Goal: Information Seeking & Learning: Learn about a topic

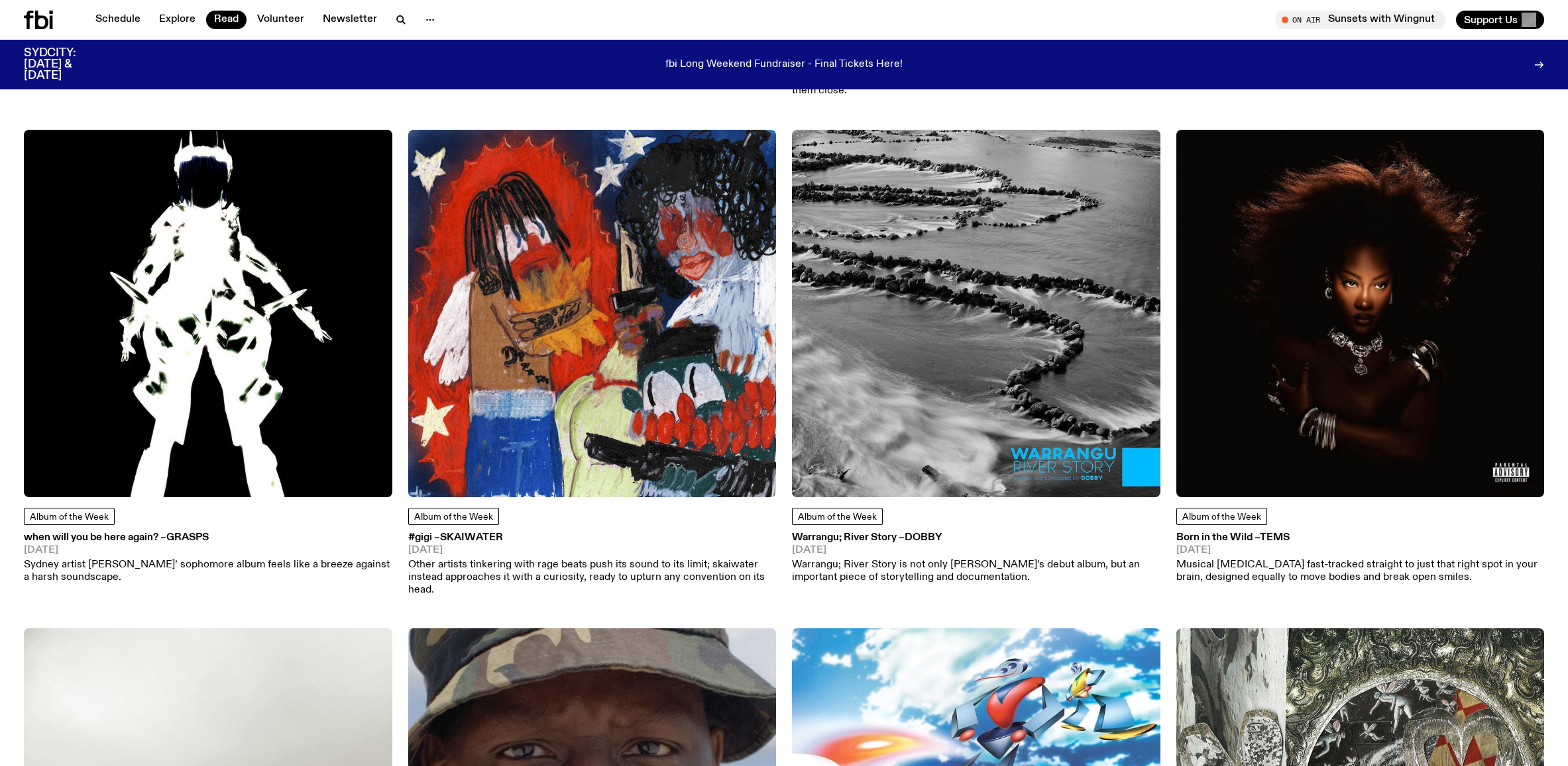
scroll to position [3697, 0]
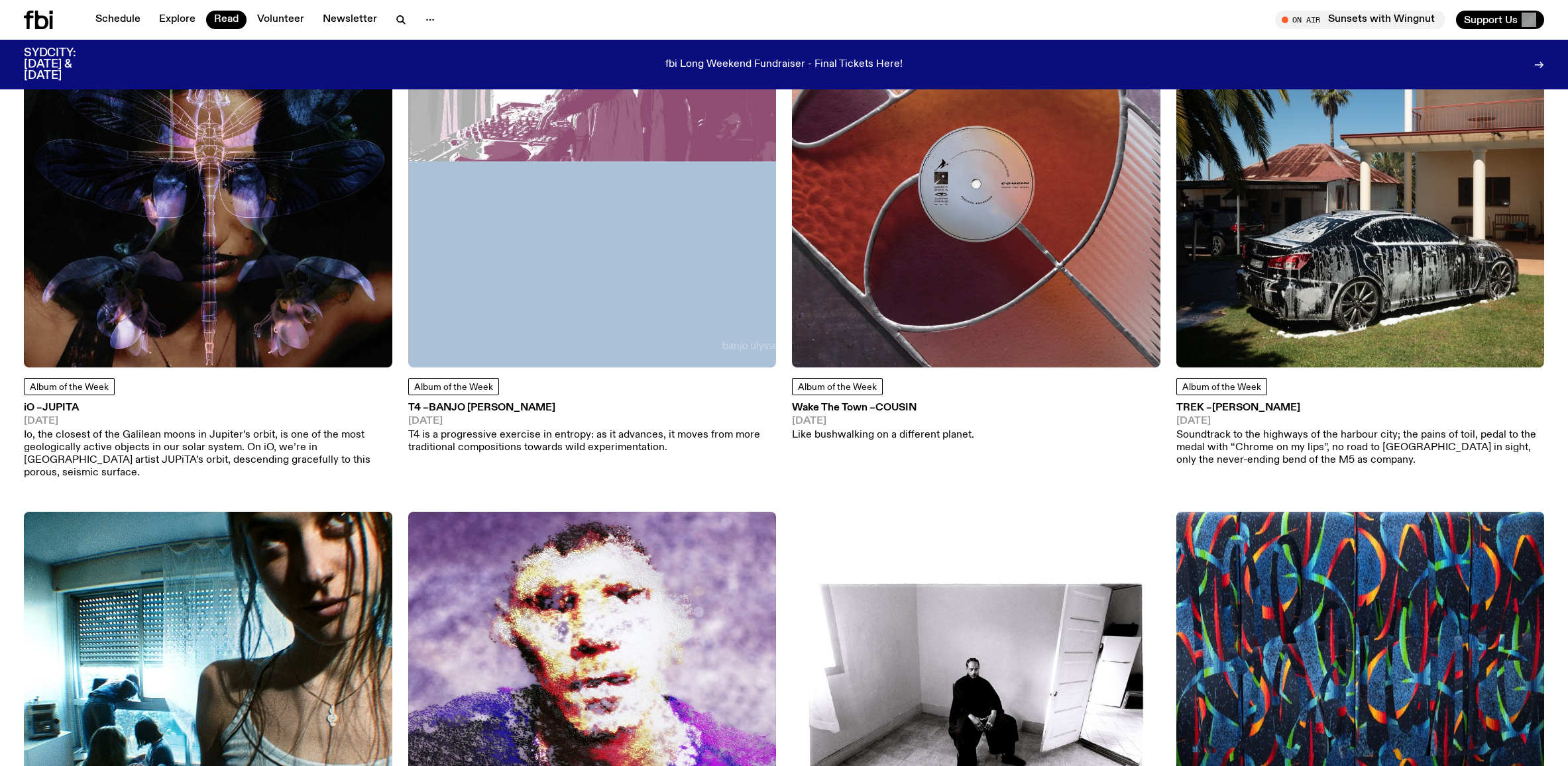
click at [1271, 265] on img at bounding box center [1360, 184] width 368 height 368
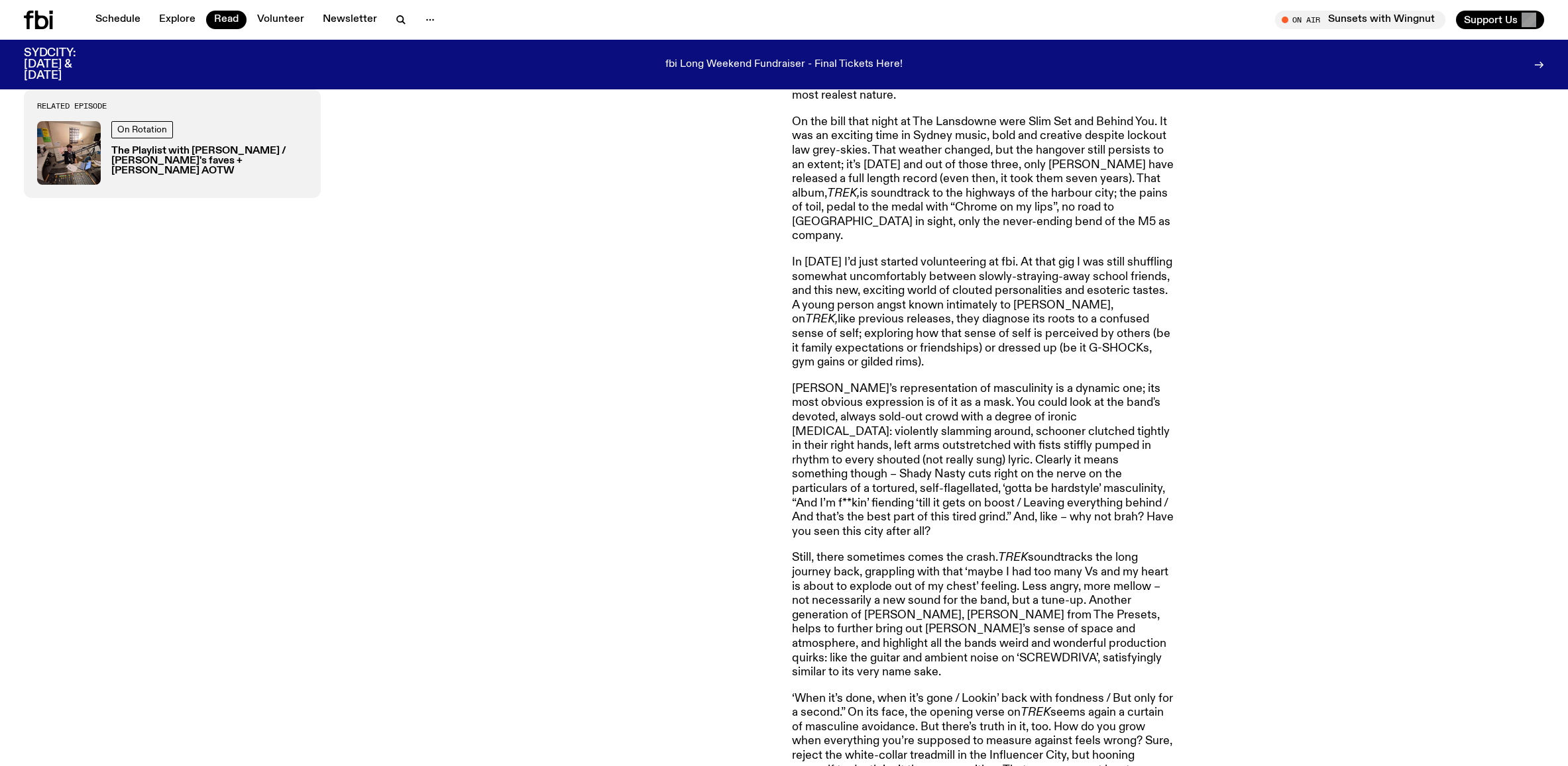
scroll to position [1388, 0]
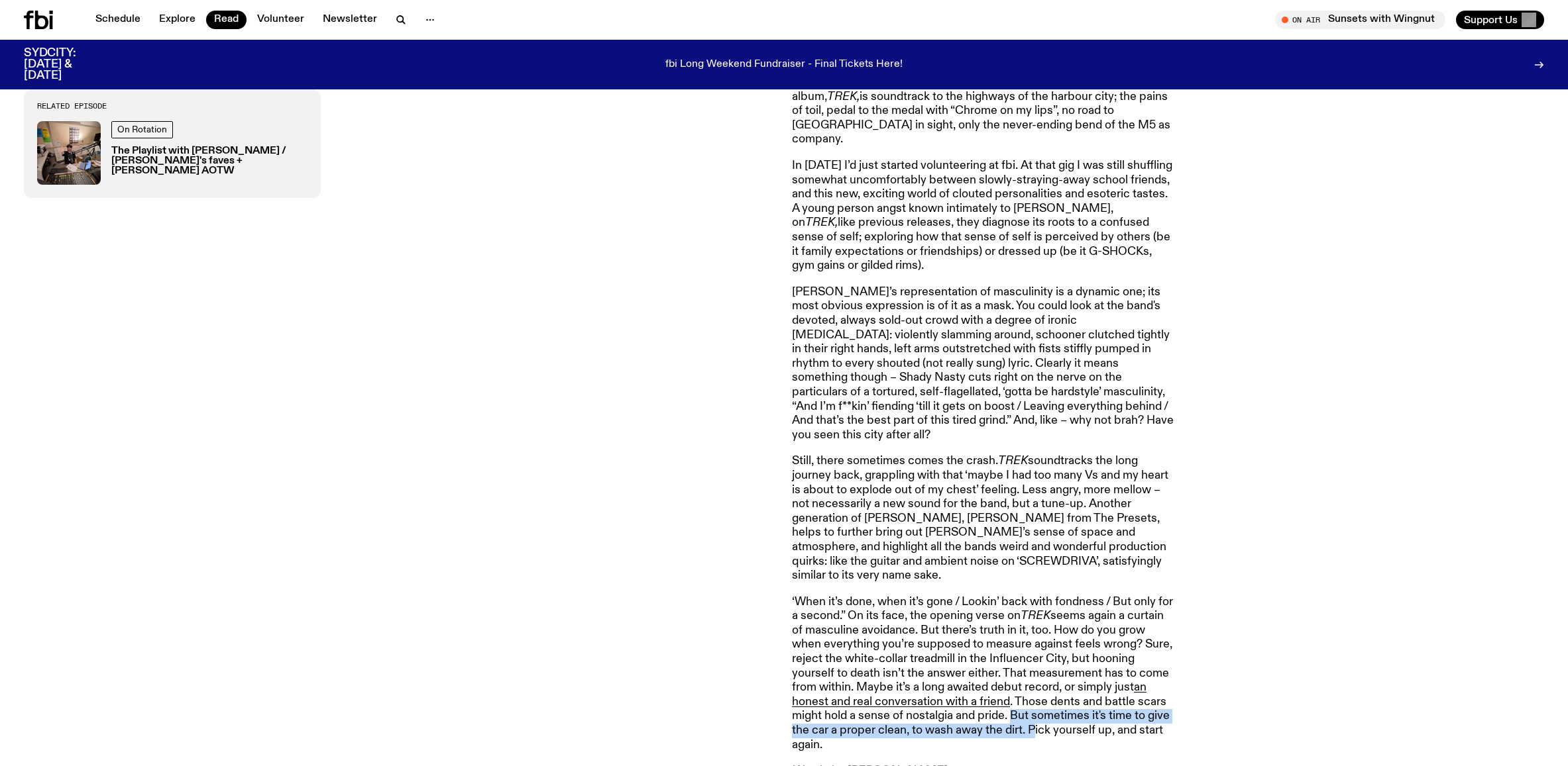
drag, startPoint x: 1015, startPoint y: 674, endPoint x: 1031, endPoint y: 690, distance: 22.6
click at [1031, 690] on p "‘When it’s done, when it’s gone / Lookin’ back with fondness / But only for a s…" at bounding box center [982, 674] width 382 height 158
drag, startPoint x: 1012, startPoint y: 678, endPoint x: 1027, endPoint y: 694, distance: 21.9
click at [1027, 694] on p "‘When it’s done, when it’s gone / Lookin’ back with fondness / But only for a s…" at bounding box center [982, 674] width 382 height 158
drag, startPoint x: 1026, startPoint y: 670, endPoint x: 1032, endPoint y: 692, distance: 22.8
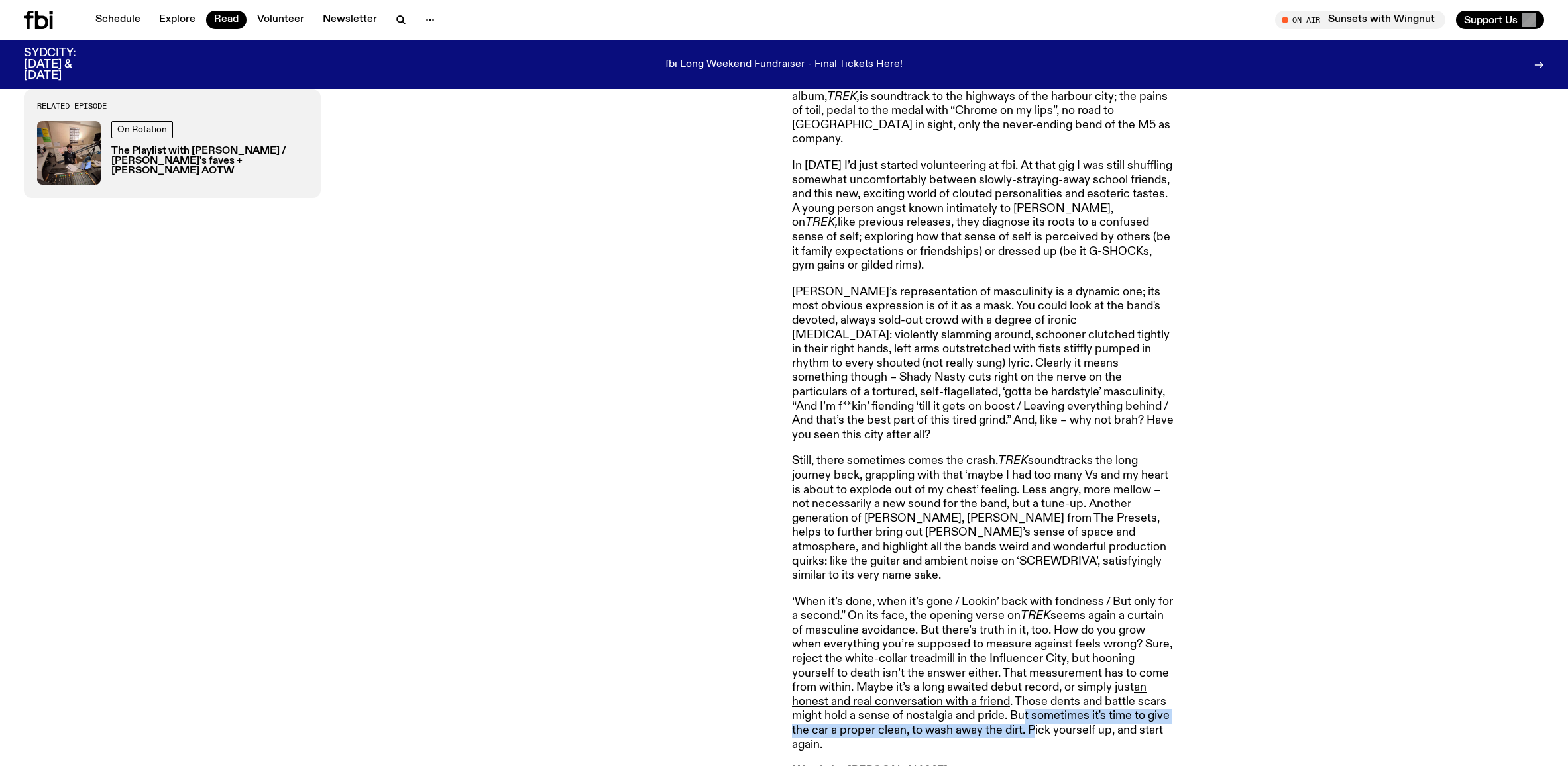
click at [1032, 692] on p "‘When it’s done, when it’s gone / Lookin’ back with fondness / But only for a s…" at bounding box center [982, 674] width 382 height 158
drag, startPoint x: 1012, startPoint y: 677, endPoint x: 1028, endPoint y: 691, distance: 21.3
click at [1028, 691] on p "‘When it’s done, when it’s gone / Lookin’ back with fondness / But only for a s…" at bounding box center [982, 674] width 382 height 158
click at [1020, 686] on p "‘When it’s done, when it’s gone / Lookin’ back with fondness / But only for a s…" at bounding box center [982, 674] width 382 height 158
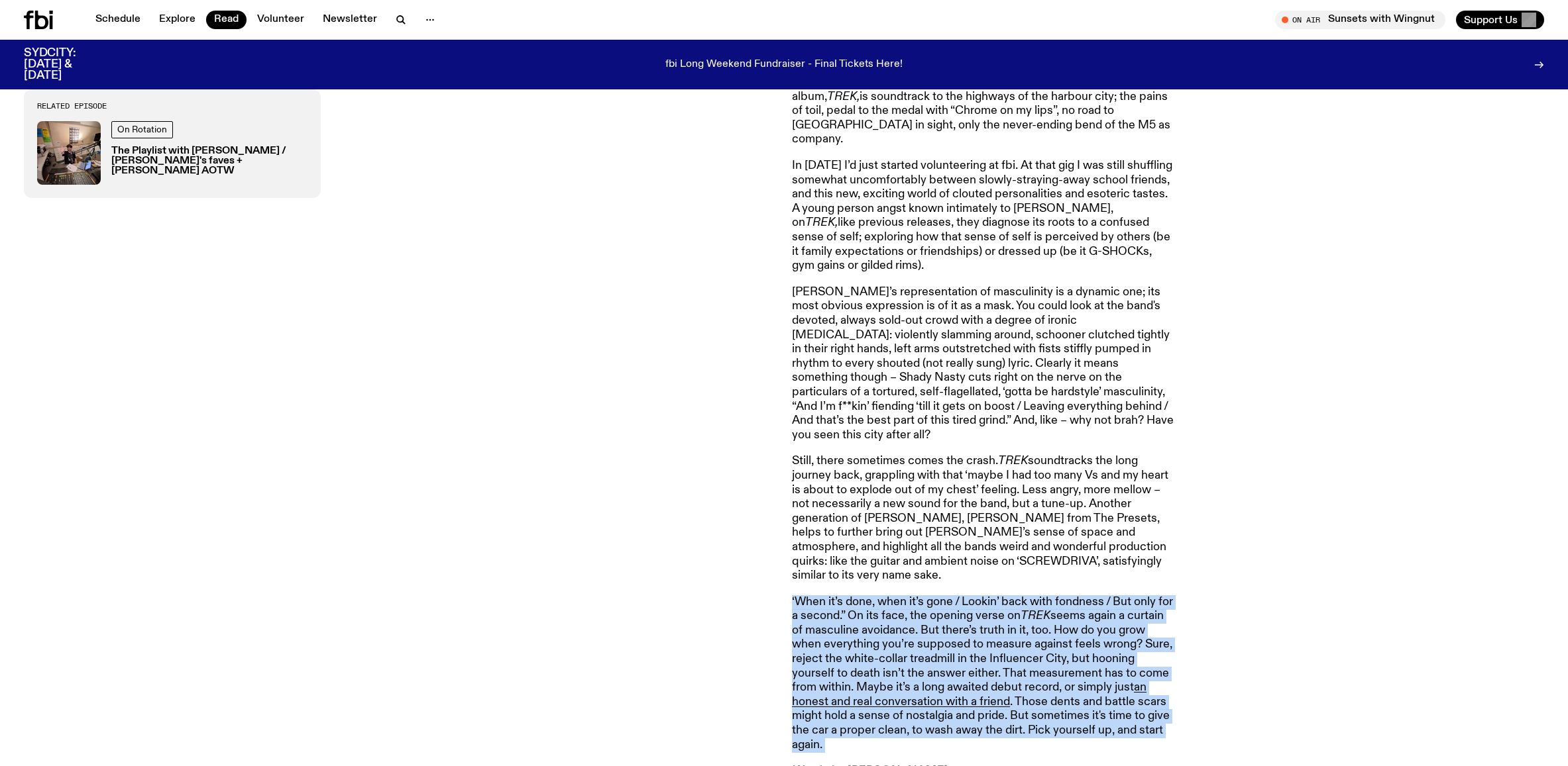
click at [1020, 686] on p "‘When it’s done, when it’s gone / Lookin’ back with fondness / But only for a s…" at bounding box center [982, 674] width 382 height 158
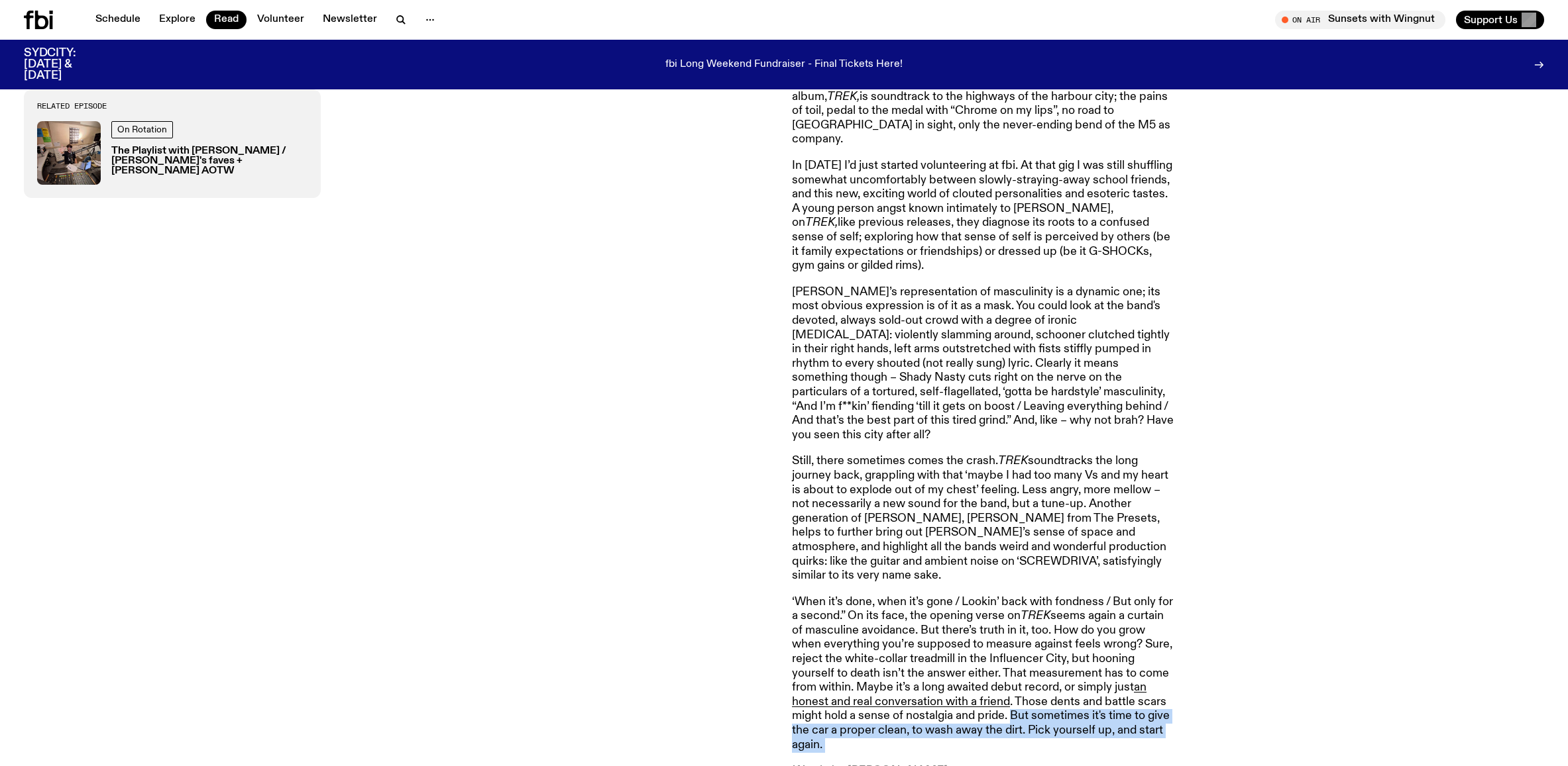
drag, startPoint x: 1015, startPoint y: 677, endPoint x: 1027, endPoint y: 690, distance: 17.7
click at [1027, 690] on p "‘When it’s done, when it’s gone / Lookin’ back with fondness / But only for a s…" at bounding box center [982, 674] width 382 height 158
click at [634, 608] on div "Related Episode On Rotation The Playlist with [PERSON_NAME] / [PERSON_NAME]'s f…" at bounding box center [399, 153] width 752 height 1251
drag, startPoint x: 997, startPoint y: 693, endPoint x: 1010, endPoint y: 673, distance: 23.9
click at [1020, 706] on p "‘When it’s done, when it’s gone / Lookin’ back with fondness / But only for a s…" at bounding box center [982, 674] width 382 height 158
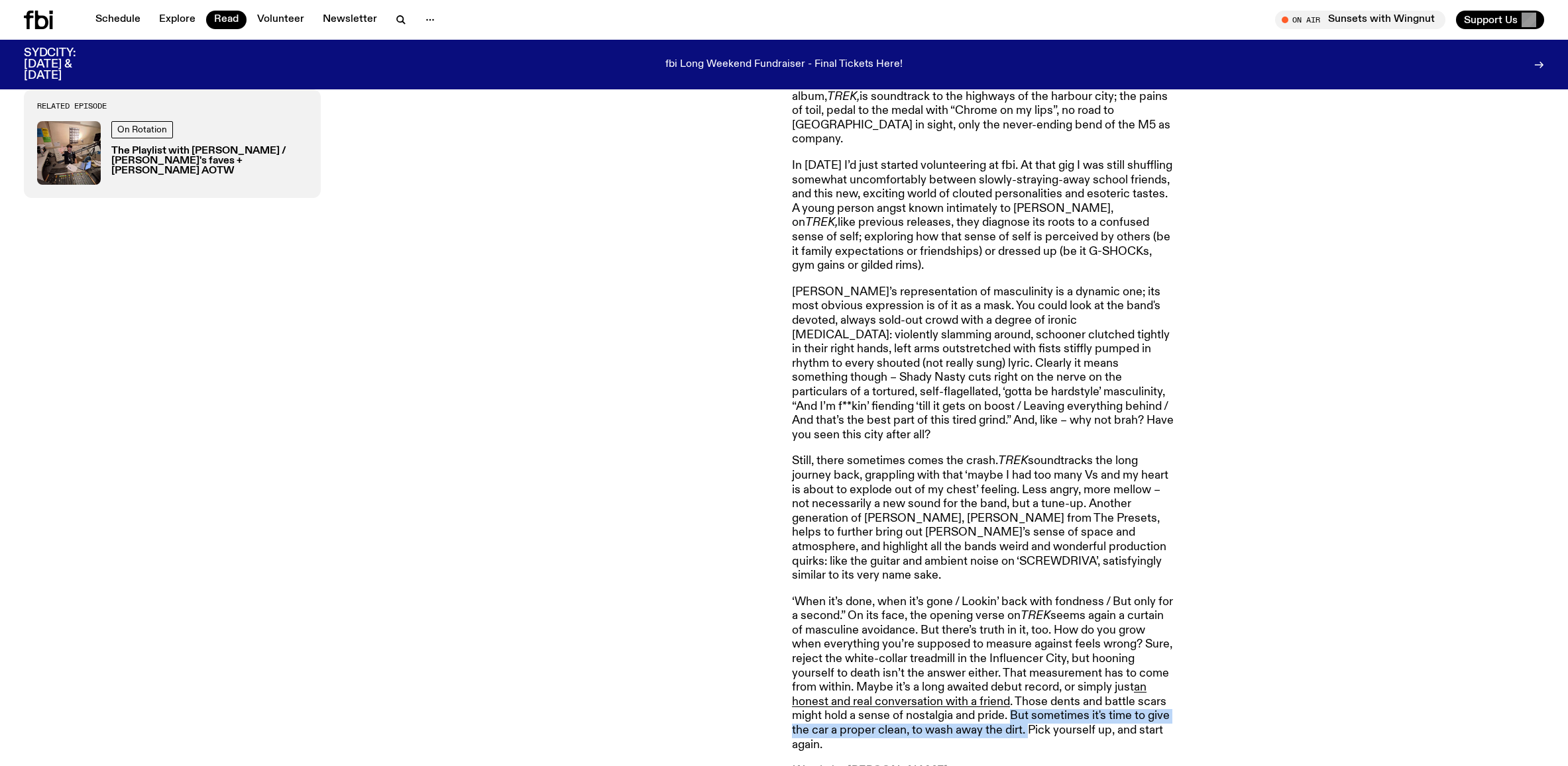
drag, startPoint x: 1012, startPoint y: 670, endPoint x: 1028, endPoint y: 693, distance: 28.0
click at [1028, 693] on p "‘When it’s done, when it’s gone / Lookin’ back with fondness / But only for a s…" at bounding box center [982, 674] width 382 height 158
click at [852, 595] on p "‘When it’s done, when it’s gone / Lookin’ back with fondness / But only for a s…" at bounding box center [982, 674] width 382 height 158
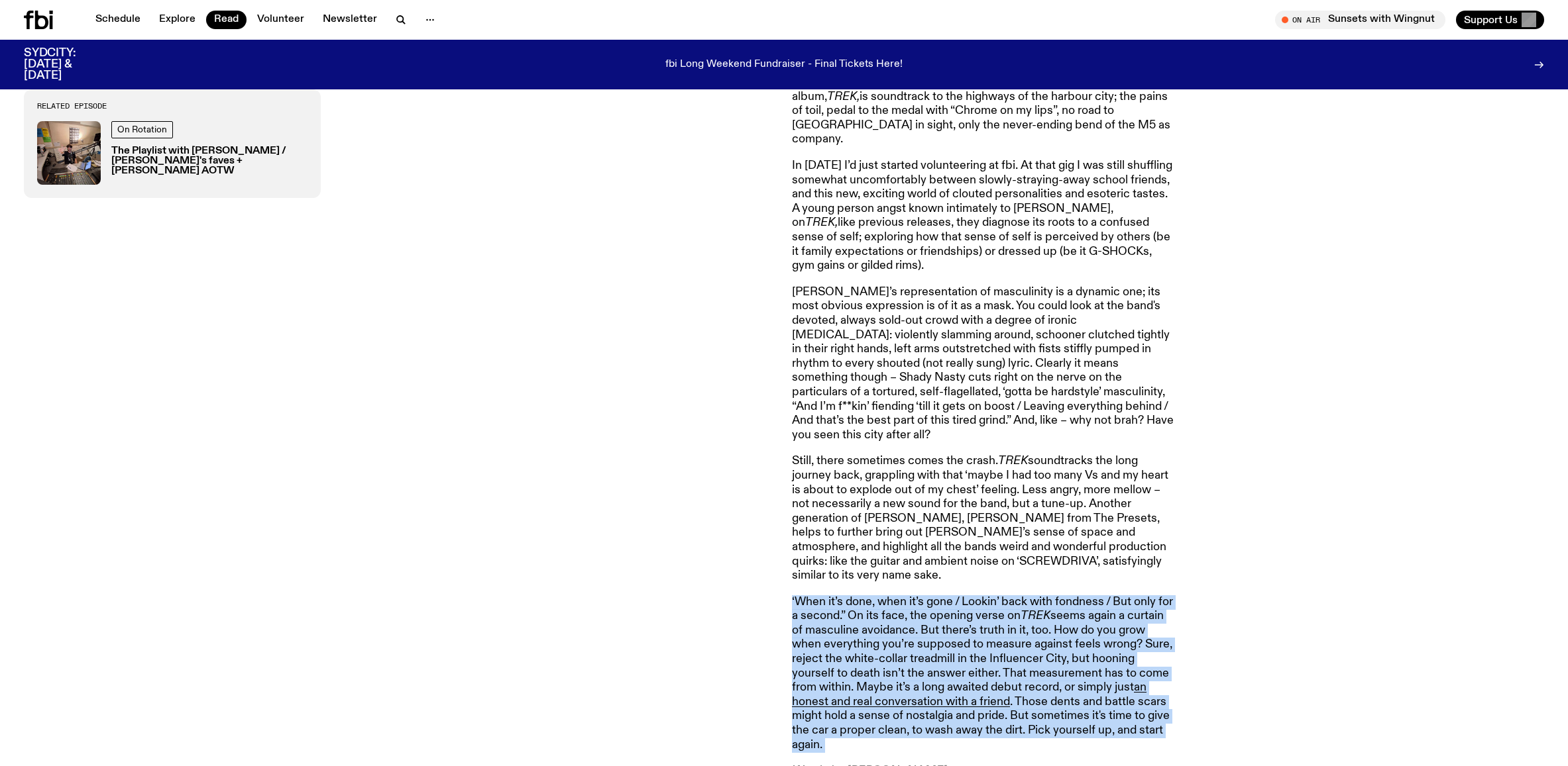
drag, startPoint x: 852, startPoint y: 560, endPoint x: 1047, endPoint y: 567, distance: 195.1
click at [1047, 595] on p "‘When it’s done, when it’s gone / Lookin’ back with fondness / But only for a s…" at bounding box center [982, 674] width 382 height 158
click at [1007, 609] on p "‘When it’s done, when it’s gone / Lookin’ back with fondness / But only for a s…" at bounding box center [982, 674] width 382 height 158
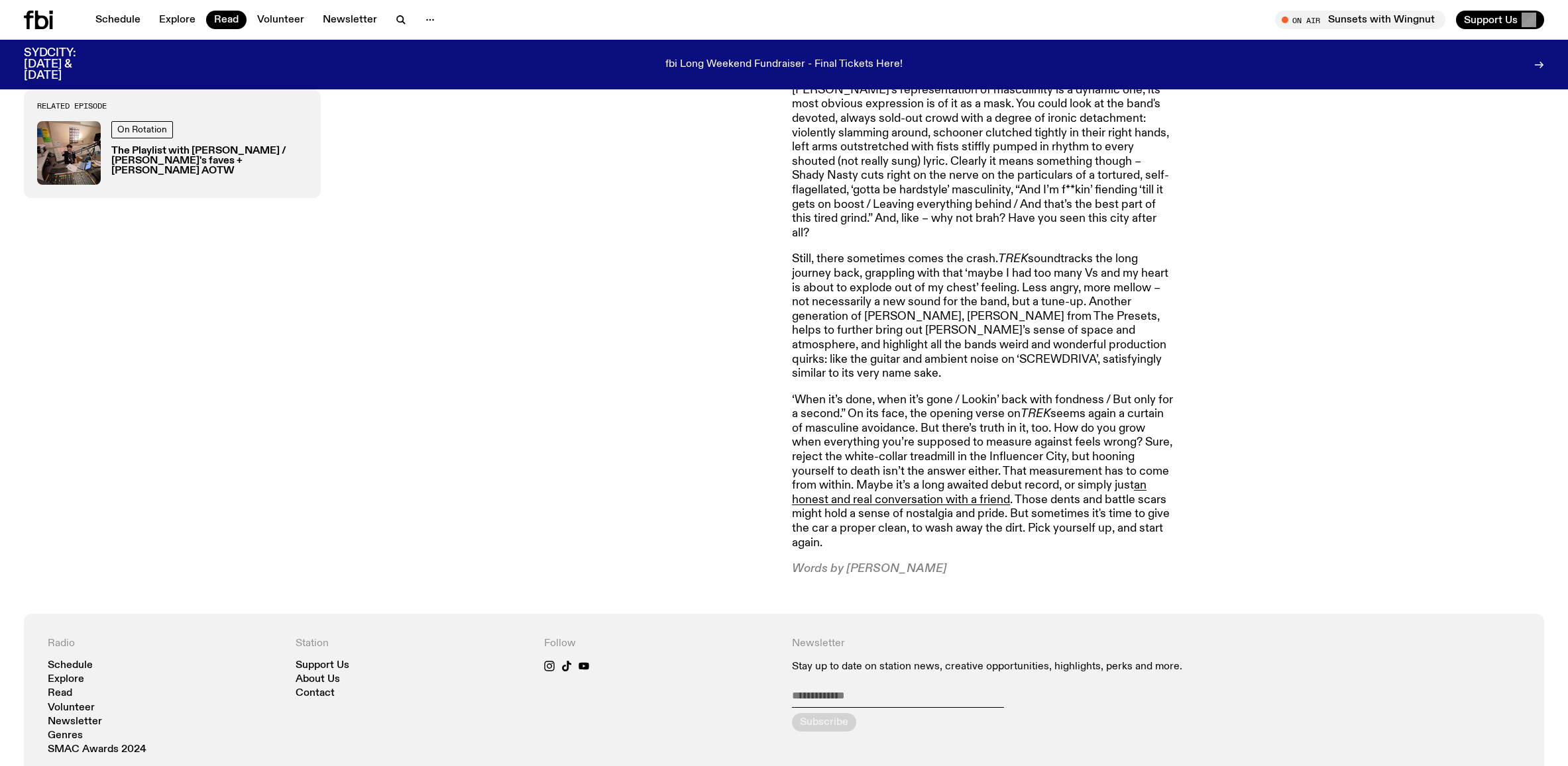
scroll to position [1499, 0]
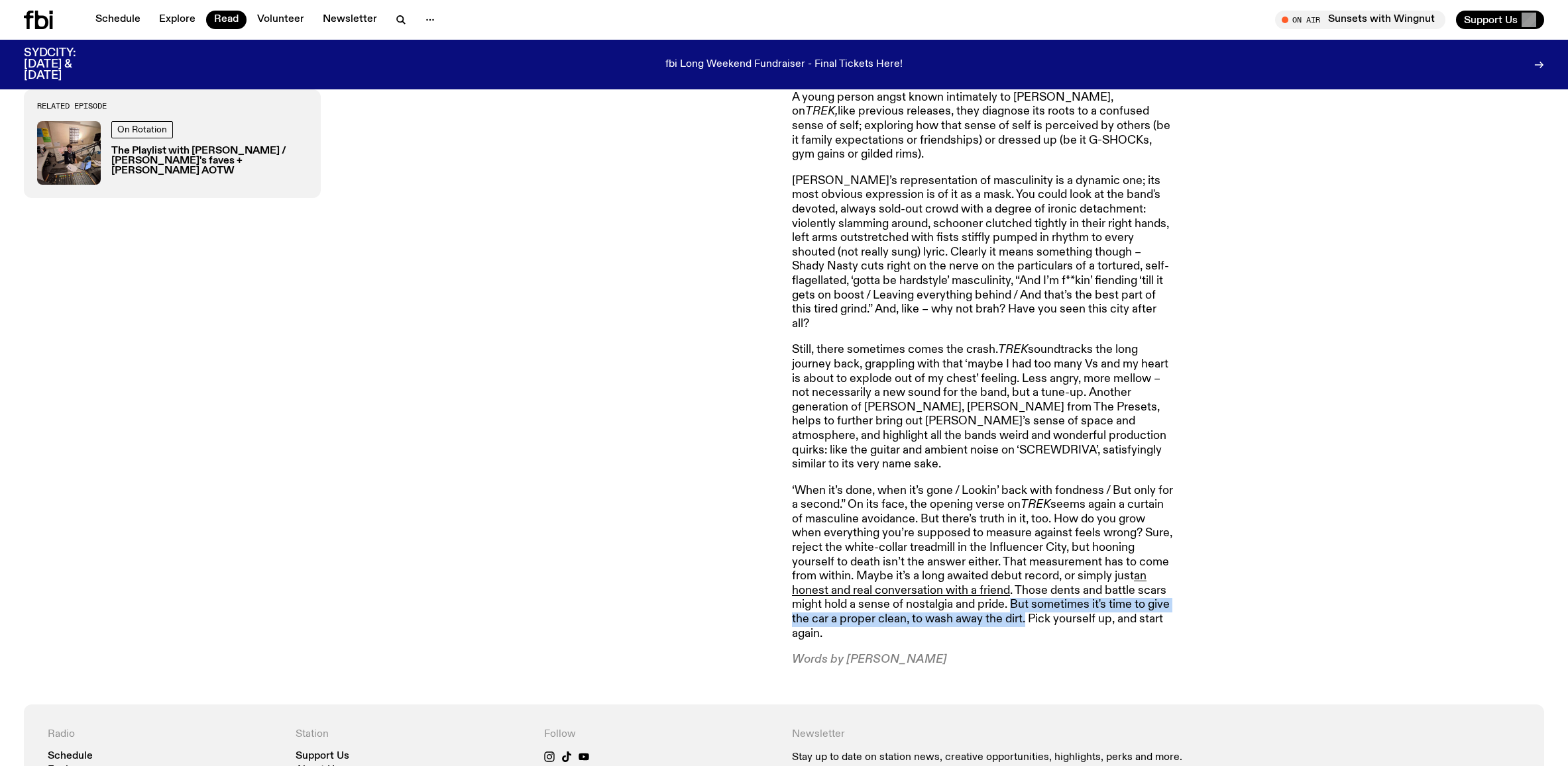
drag, startPoint x: 1012, startPoint y: 561, endPoint x: 1025, endPoint y: 576, distance: 19.8
click at [1025, 576] on p "‘When it’s done, when it’s gone / Lookin’ back with fondness / But only for a s…" at bounding box center [982, 563] width 382 height 158
click at [1025, 576] on p "‘When it’s done, when it’s gone / Lookin’ back with fondness / But only for a s…" at bounding box center [982, 563] width 382 height 158
click at [1026, 574] on p "‘When it’s done, when it’s gone / Lookin’ back with fondness / But only for a s…" at bounding box center [982, 563] width 382 height 158
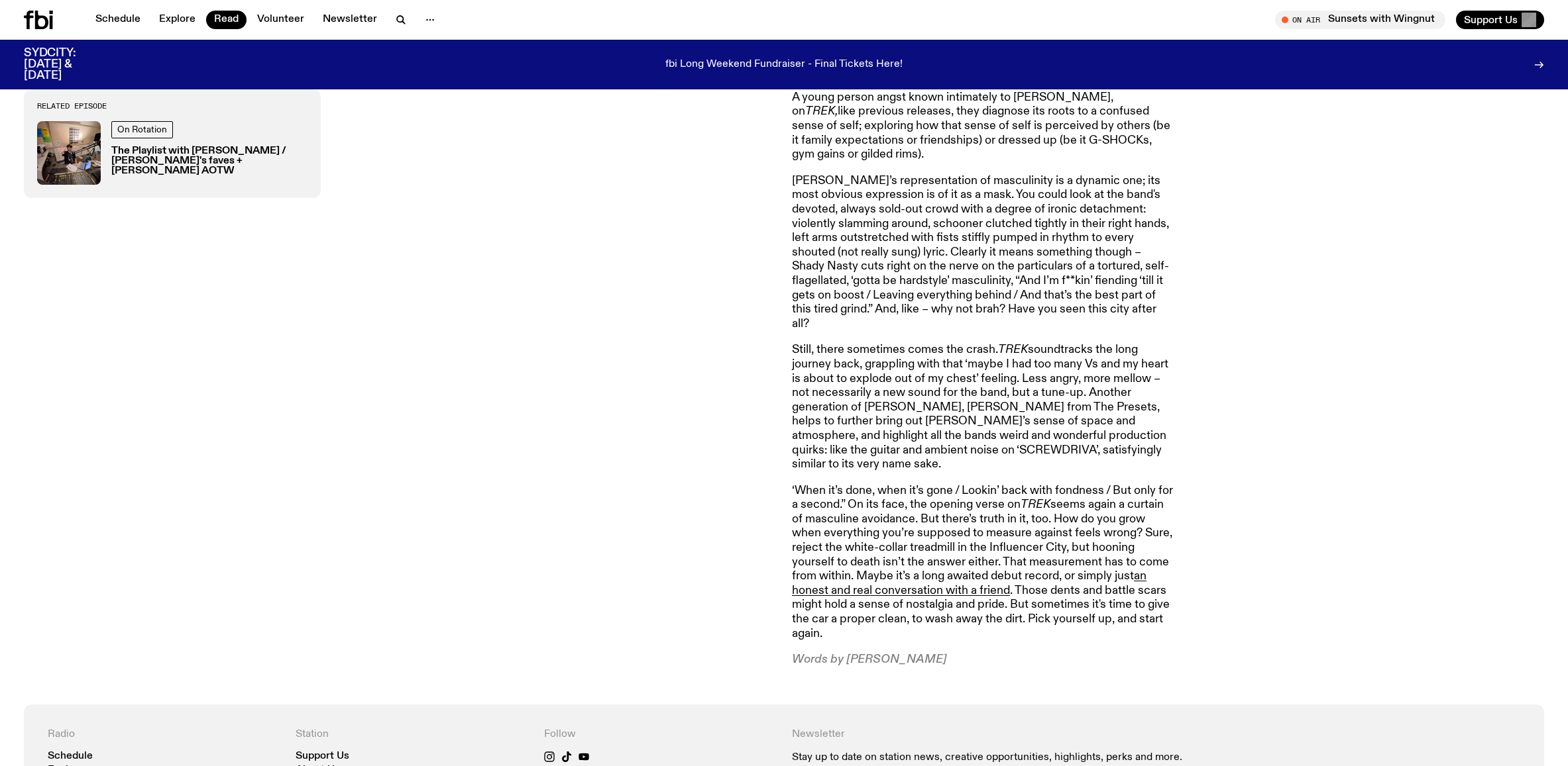
click at [855, 627] on div "I first saw Shady Nasty play at The Landsdowne in 2018. It was for a friend's b…" at bounding box center [784, 42] width 1568 height 1326
click at [858, 653] on p "Words by [PERSON_NAME]" at bounding box center [982, 660] width 382 height 14
drag, startPoint x: 859, startPoint y: 621, endPoint x: 913, endPoint y: 621, distance: 54.0
click at [913, 653] on p "Words by [PERSON_NAME]" at bounding box center [982, 660] width 382 height 14
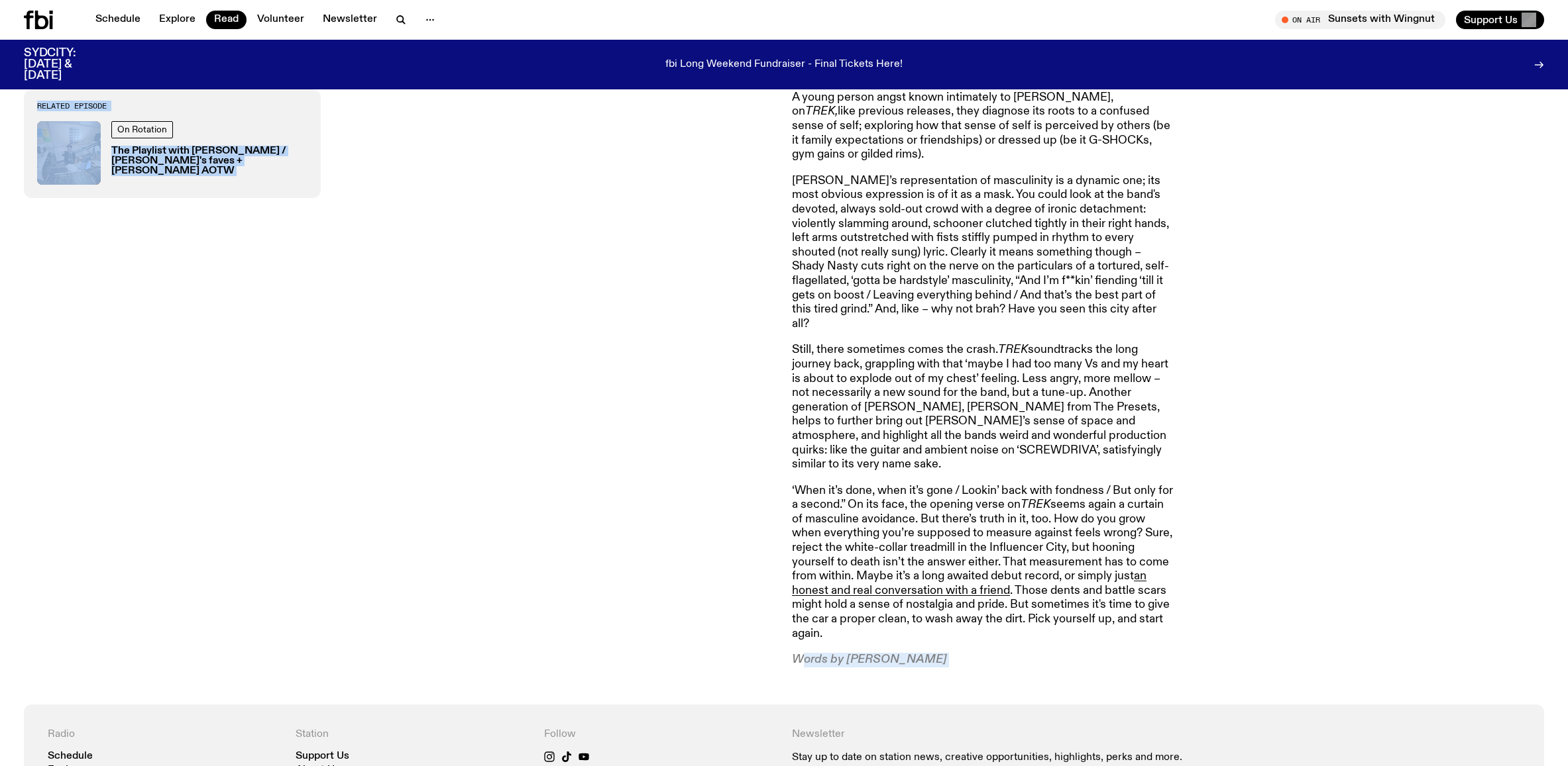
drag, startPoint x: 917, startPoint y: 620, endPoint x: 764, endPoint y: 619, distance: 153.0
click at [764, 619] on div "I first saw Shady Nasty play at The Landsdowne in 2018. It was for a friend's b…" at bounding box center [784, 42] width 1568 height 1326
click at [864, 653] on p "Words by [PERSON_NAME]" at bounding box center [982, 660] width 382 height 14
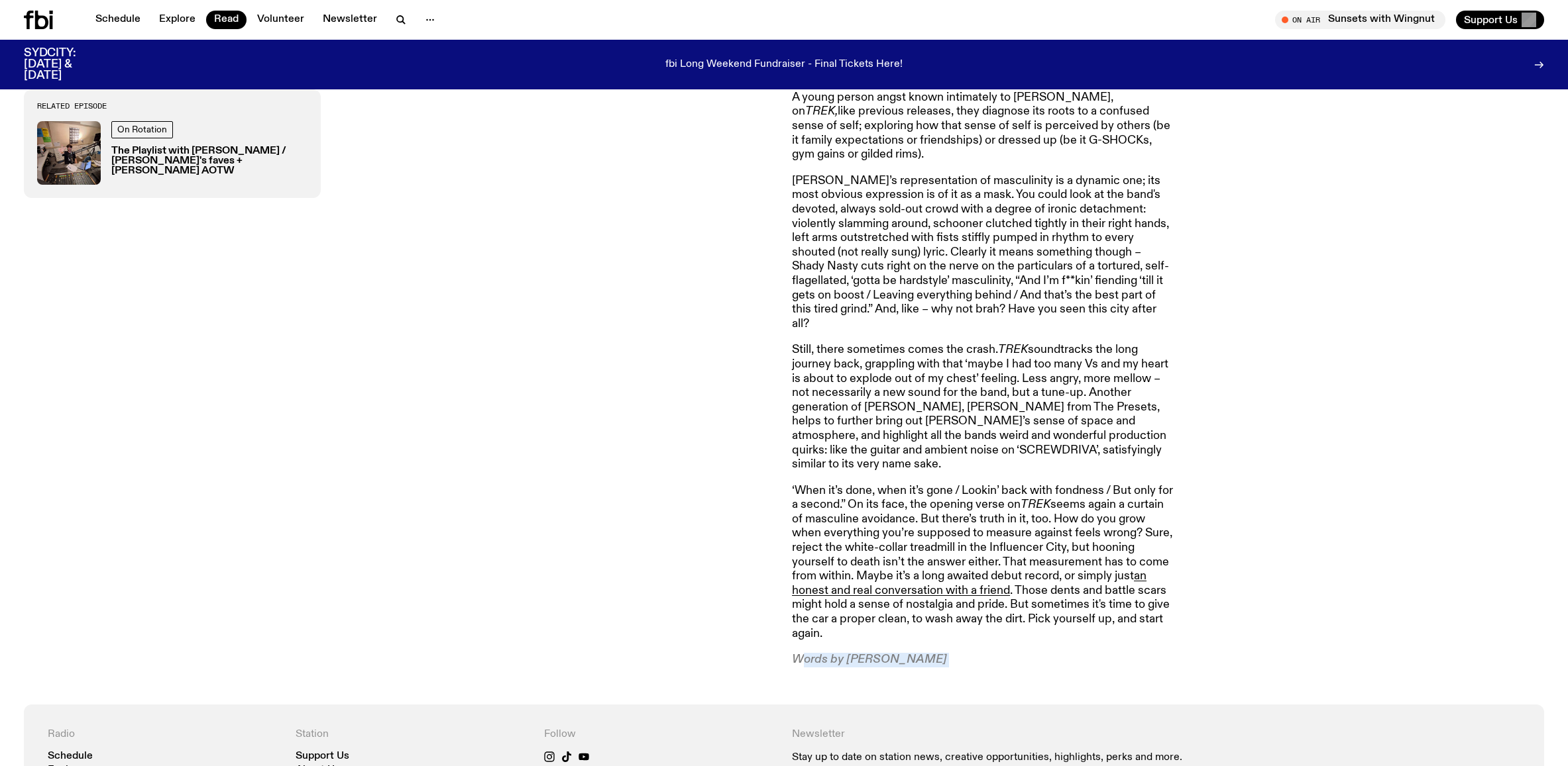
click at [864, 653] on p "Words by [PERSON_NAME]" at bounding box center [982, 660] width 382 height 14
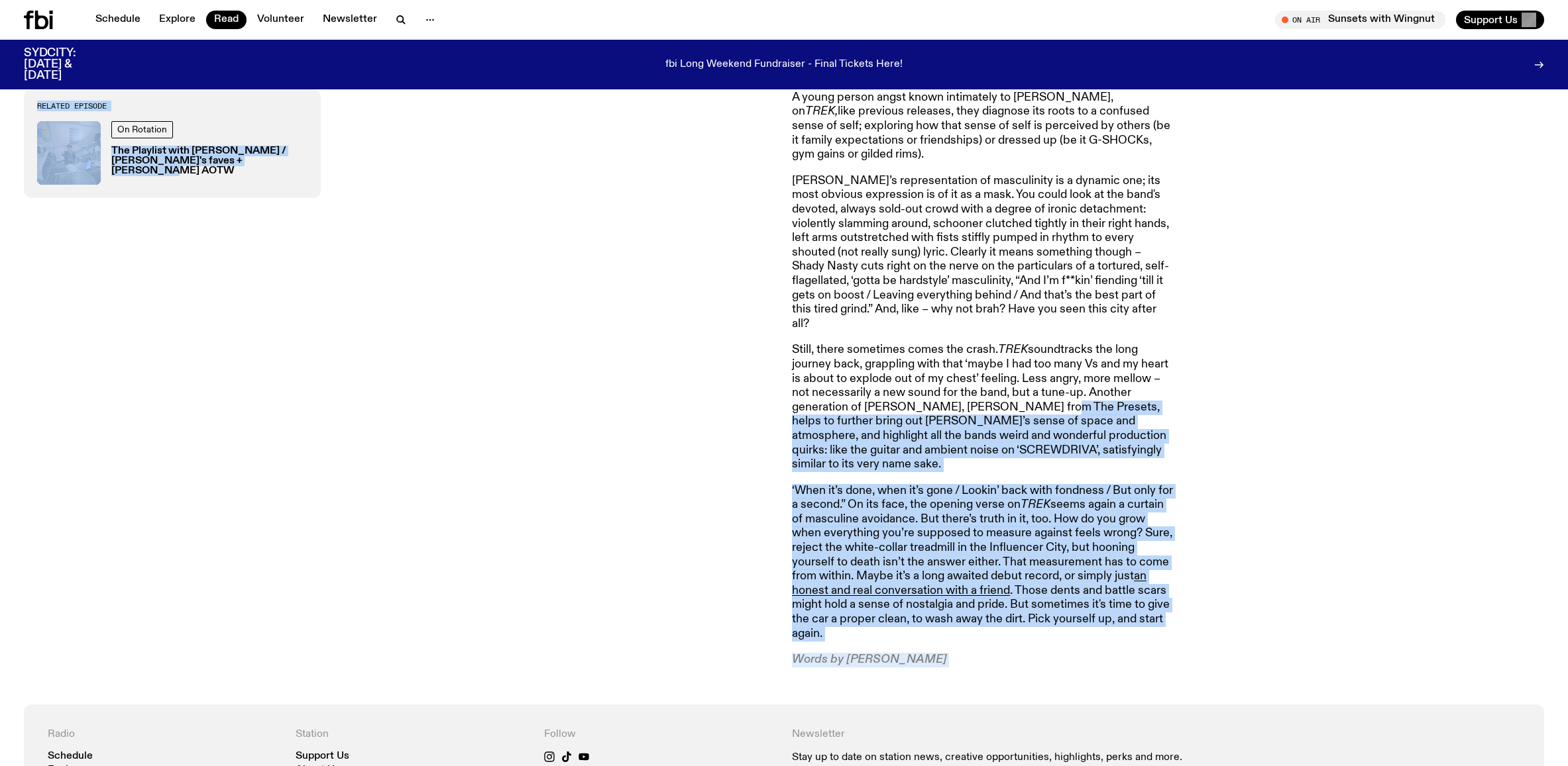
drag, startPoint x: 486, startPoint y: 252, endPoint x: 1037, endPoint y: 368, distance: 563.1
click at [1037, 368] on div "I first saw Shady Nasty play at The Landsdowne in 2018. It was for a friend's b…" at bounding box center [784, 42] width 1568 height 1326
click at [1057, 399] on p "Still, there sometimes comes the crash. TREK soundtracks the long journey back,…" at bounding box center [982, 406] width 382 height 128
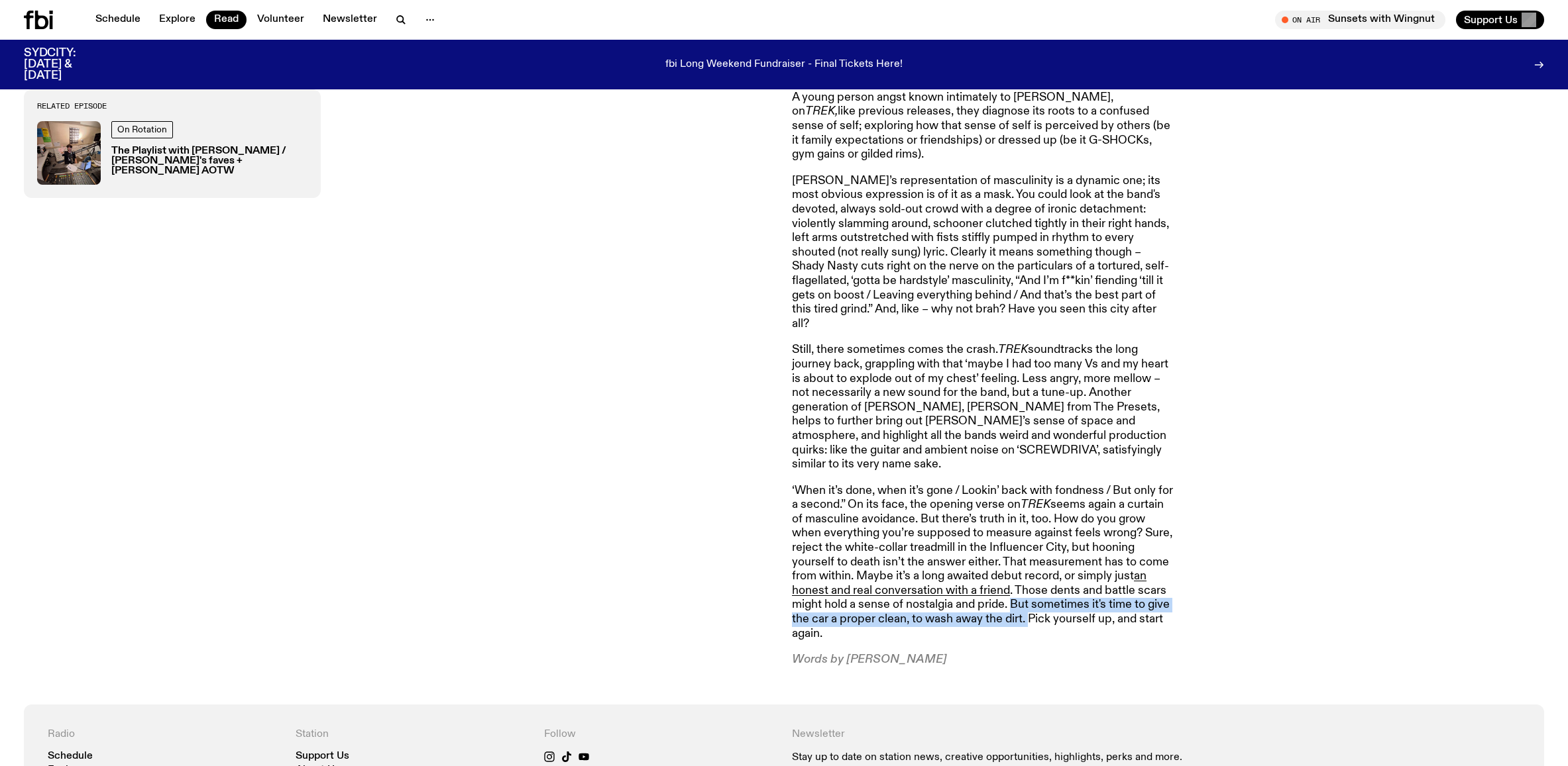
drag, startPoint x: 1015, startPoint y: 561, endPoint x: 1026, endPoint y: 581, distance: 22.8
click at [1026, 581] on p "‘When it’s done, when it’s gone / Lookin’ back with fondness / But only for a s…" at bounding box center [982, 563] width 382 height 158
copy p "But sometimes it's time to give the car a proper clean, to wash away the dirt."
click at [421, 384] on div "Related Episode On Rotation The Playlist with [PERSON_NAME] / [PERSON_NAME]'s f…" at bounding box center [399, 41] width 752 height 1251
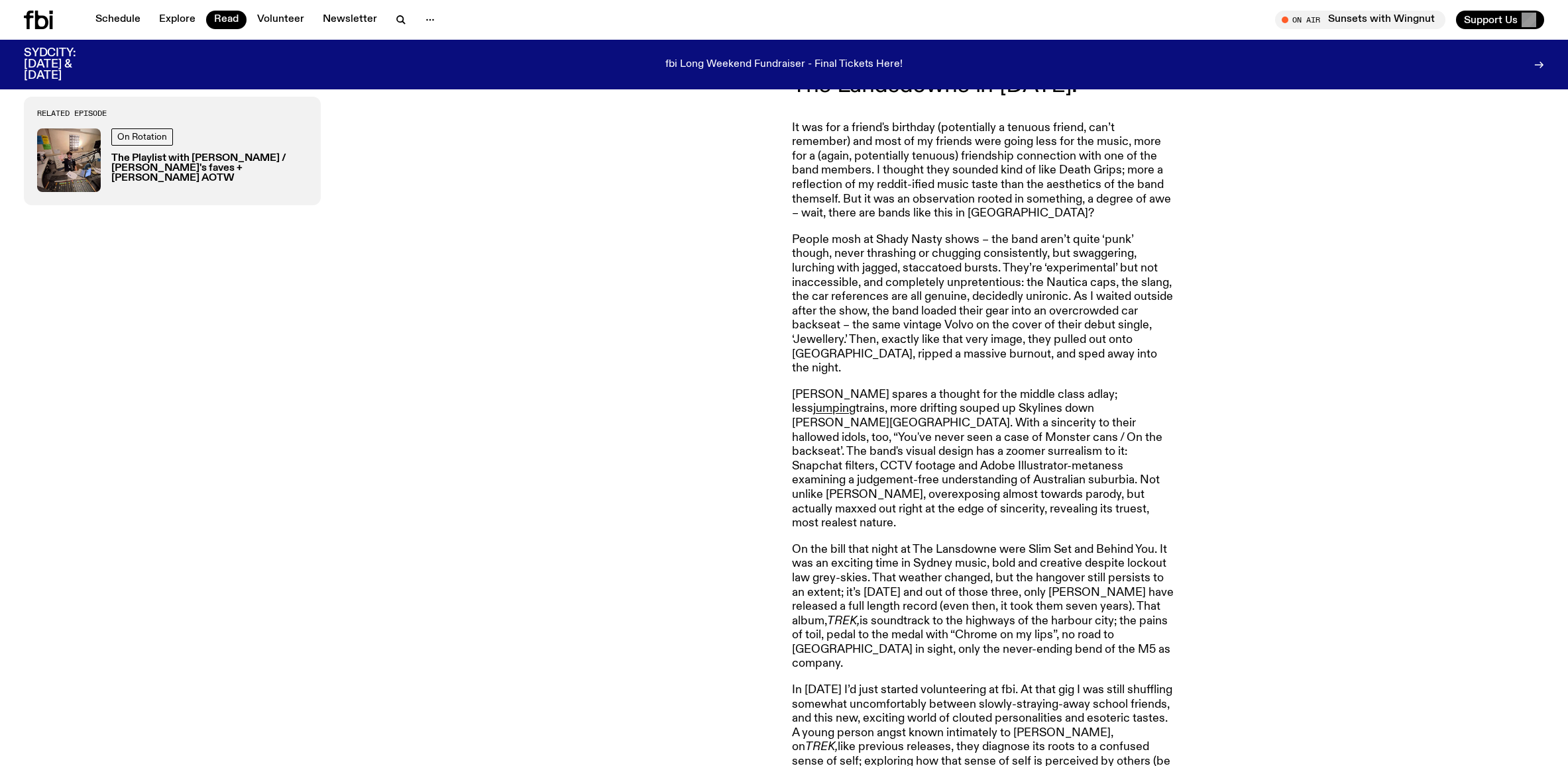
scroll to position [871, 0]
